Goal: Task Accomplishment & Management: Use online tool/utility

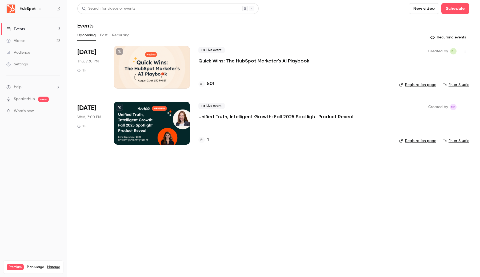
click at [39, 10] on icon "button" at bounding box center [40, 8] width 2 height 1
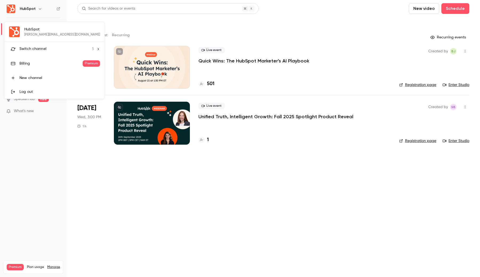
click at [40, 54] on li "Switch channel 5" at bounding box center [55, 49] width 100 height 14
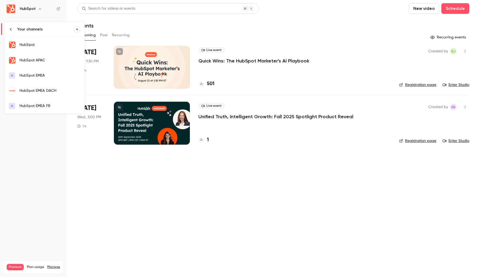
click at [43, 74] on div "HubSpot EMEA" at bounding box center [49, 75] width 61 height 5
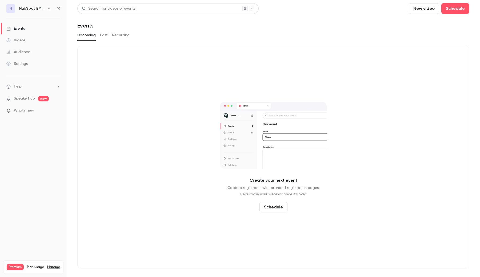
click at [48, 9] on icon "button" at bounding box center [49, 8] width 4 height 4
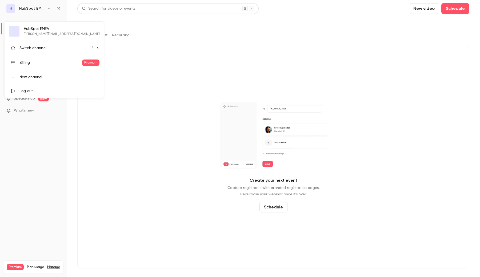
click at [30, 48] on span "Switch channel" at bounding box center [32, 48] width 27 height 6
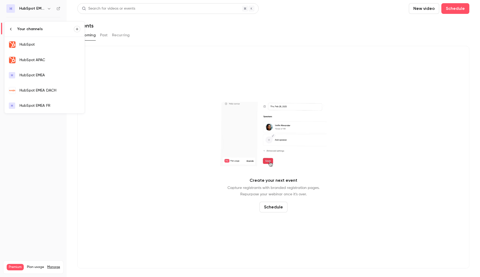
click at [29, 43] on div "HubSpot" at bounding box center [49, 44] width 61 height 5
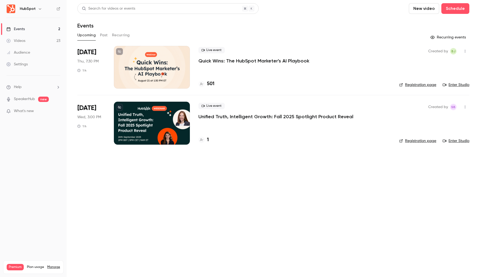
click at [41, 10] on icon "button" at bounding box center [40, 9] width 4 height 4
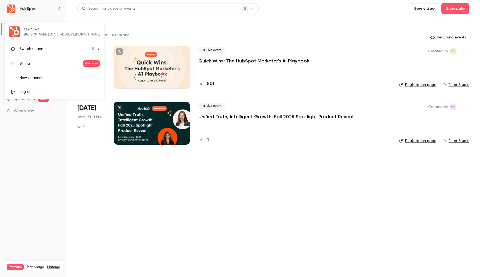
click at [42, 45] on li "Switch channel 5" at bounding box center [55, 49] width 100 height 14
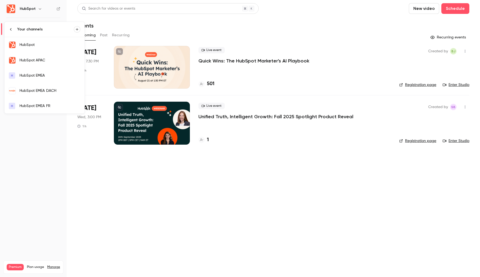
click at [45, 106] on div "HubSpot EMEA FR" at bounding box center [49, 105] width 61 height 5
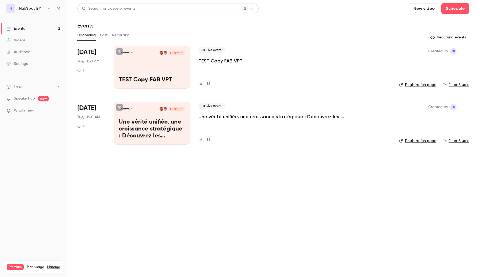
click at [137, 125] on p "Une vérité unifiée, une croissance stratégique : Découvrez les nouveautés du Sp…" at bounding box center [152, 129] width 66 height 21
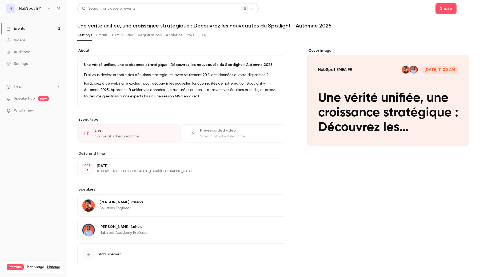
click at [105, 37] on button "Emails" at bounding box center [101, 35] width 11 height 9
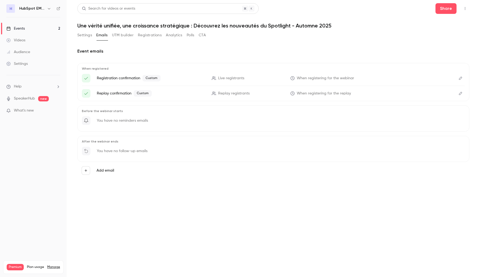
click at [459, 80] on icon "Edit" at bounding box center [461, 78] width 4 height 4
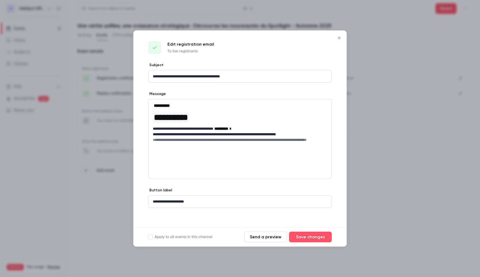
click at [270, 236] on button "Send a preview" at bounding box center [265, 237] width 43 height 11
click at [341, 36] on icon "Close" at bounding box center [339, 38] width 6 height 4
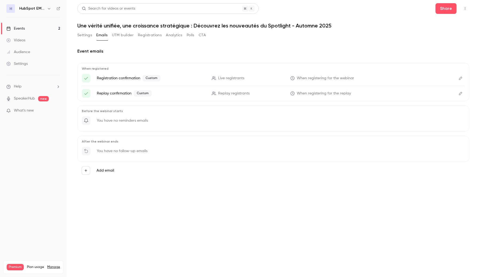
click at [44, 9] on h6 "HubSpot EMEA FR" at bounding box center [32, 8] width 26 height 5
click at [50, 9] on icon "button" at bounding box center [49, 8] width 4 height 4
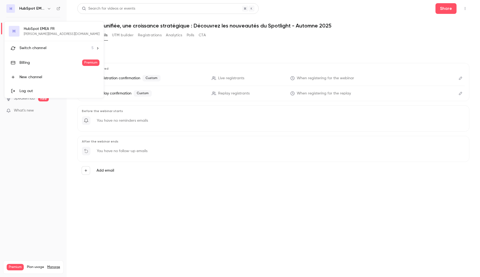
click at [48, 53] on li "Switch channel 5" at bounding box center [54, 48] width 99 height 14
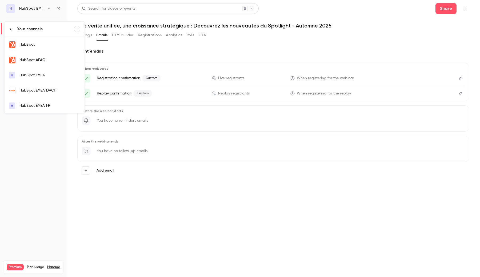
click at [42, 44] on div "HubSpot" at bounding box center [49, 44] width 61 height 5
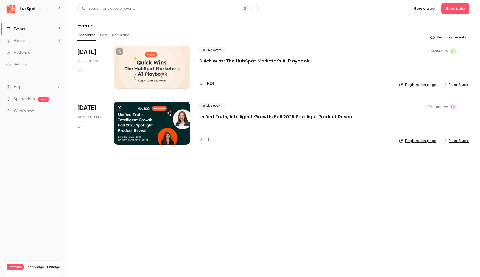
click at [39, 9] on icon "button" at bounding box center [40, 9] width 4 height 4
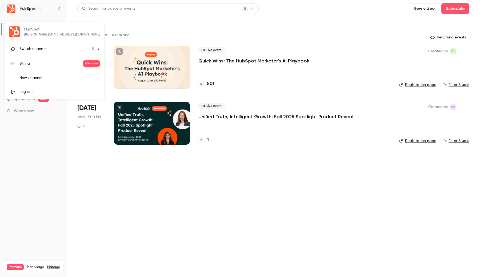
click at [42, 49] on span "Switch channel" at bounding box center [32, 49] width 27 height 6
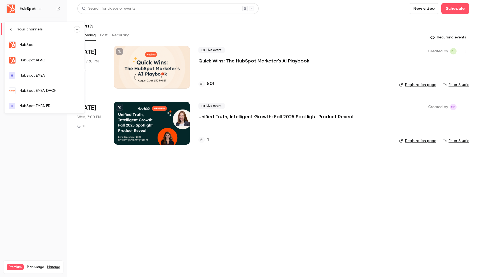
click at [38, 96] on link "HubSpot EMEA DACH" at bounding box center [45, 90] width 80 height 15
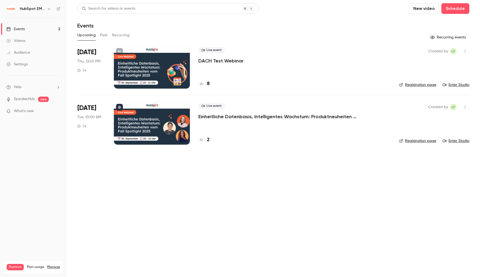
click at [49, 9] on icon "button" at bounding box center [49, 9] width 4 height 4
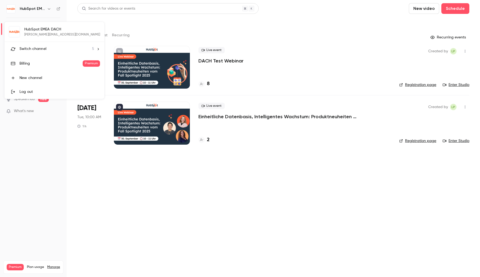
click at [49, 46] on div "Switch channel 5" at bounding box center [56, 49] width 75 height 6
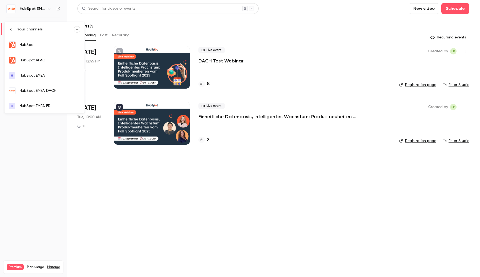
click at [37, 102] on link "H HubSpot EMEA FR" at bounding box center [45, 105] width 80 height 15
